Goal: Task Accomplishment & Management: Manage account settings

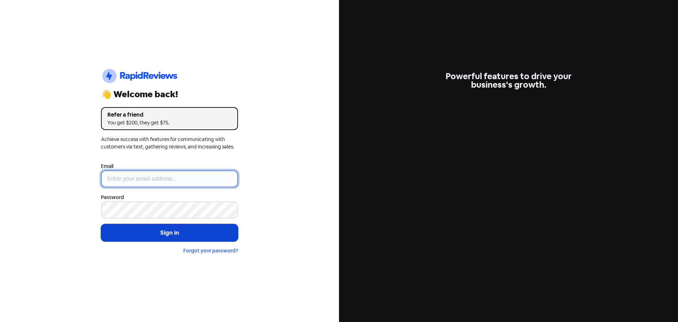
type input "[EMAIL_ADDRESS][DOMAIN_NAME]"
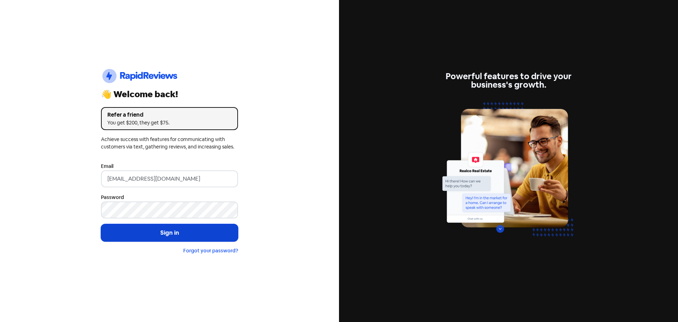
click at [146, 229] on button "Sign in" at bounding box center [169, 233] width 137 height 18
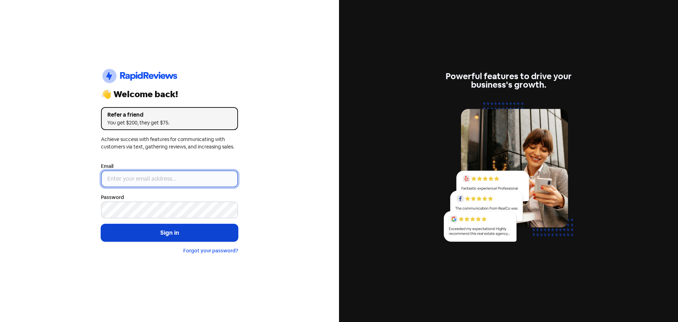
type input "[EMAIL_ADDRESS][DOMAIN_NAME]"
click at [172, 233] on button "Sign in" at bounding box center [169, 233] width 137 height 18
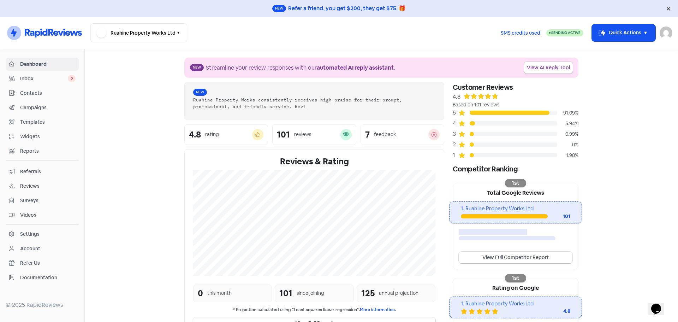
click at [31, 187] on span "Reviews" at bounding box center [47, 185] width 55 height 7
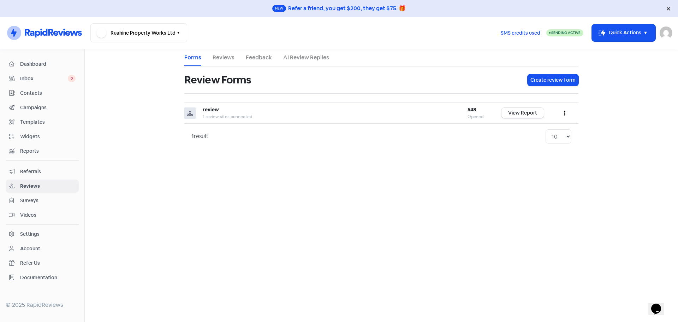
click at [221, 58] on link "Reviews" at bounding box center [223, 57] width 22 height 8
